Goal: Find specific page/section: Find specific page/section

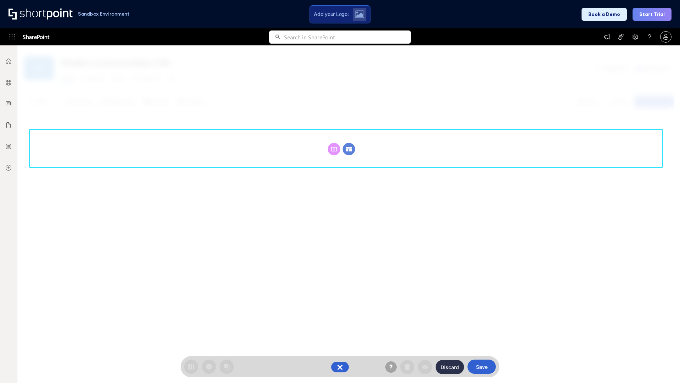
scroll to position [97, 0]
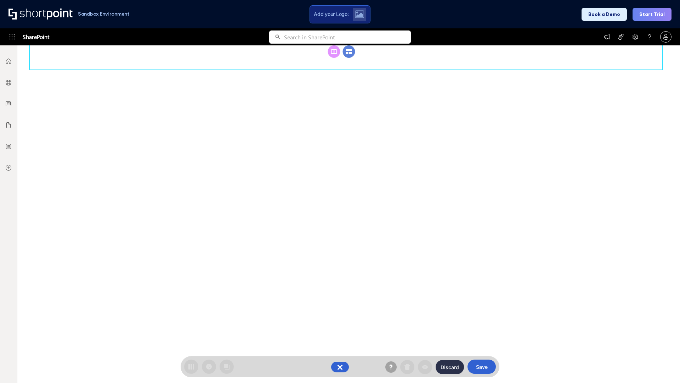
click at [349, 58] on circle at bounding box center [349, 51] width 12 height 12
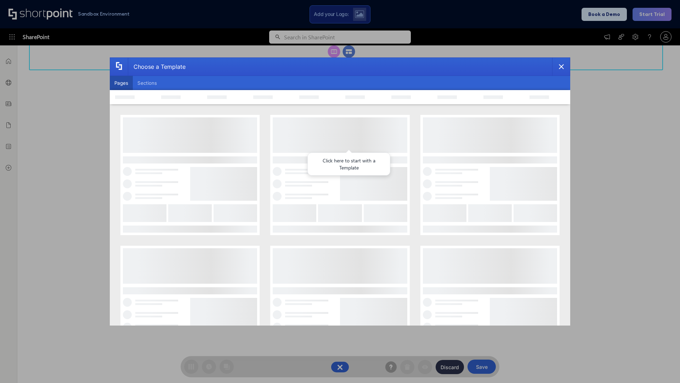
scroll to position [0, 0]
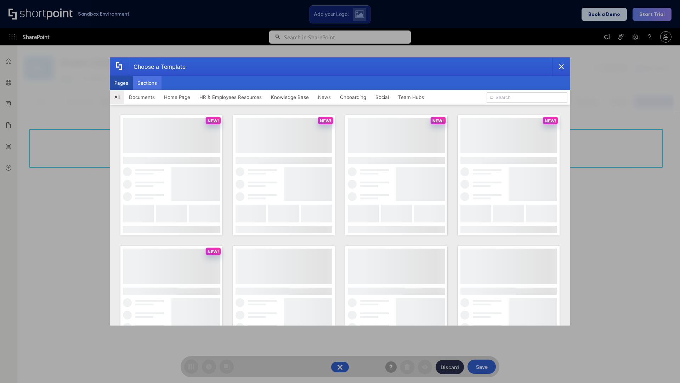
click at [147, 83] on button "Sections" at bounding box center [147, 83] width 29 height 14
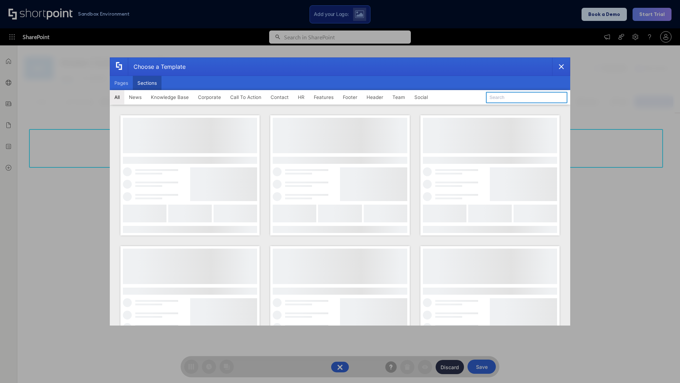
type input "Service Block 2"
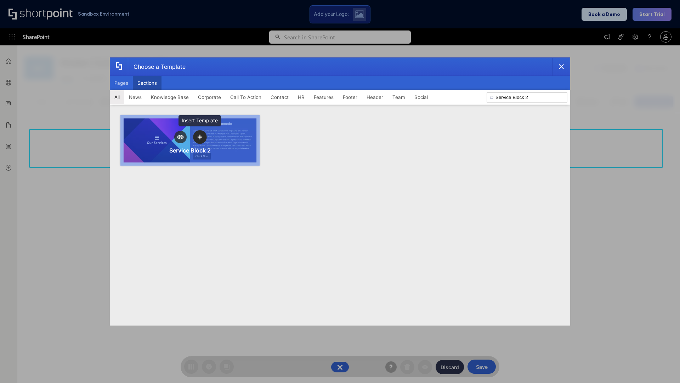
click at [200, 137] on icon "template selector" at bounding box center [199, 136] width 5 height 5
